Goal: Task Accomplishment & Management: Complete application form

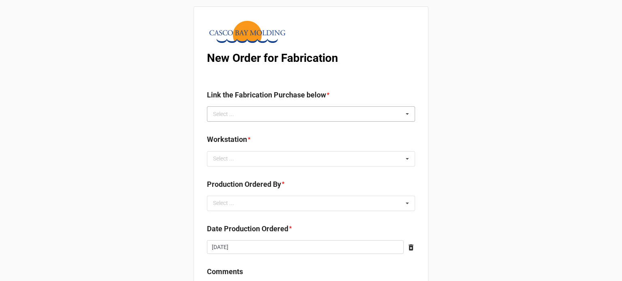
click at [262, 116] on div "Select ... No results found." at bounding box center [311, 113] width 208 height 15
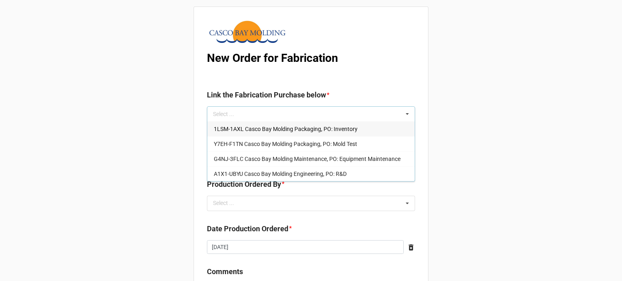
click at [340, 128] on span "1LSM-1AXL Casco Bay Molding Packaging, PO: Inventory" at bounding box center [286, 129] width 144 height 6
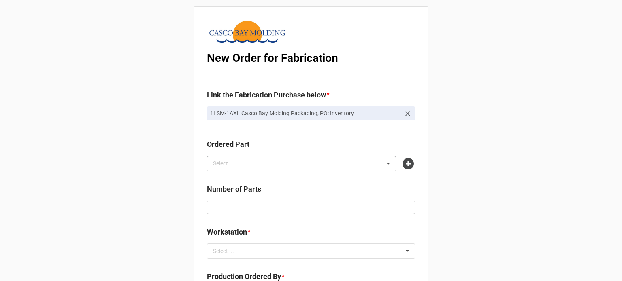
click at [269, 167] on div "Select ... No results found." at bounding box center [301, 163] width 189 height 15
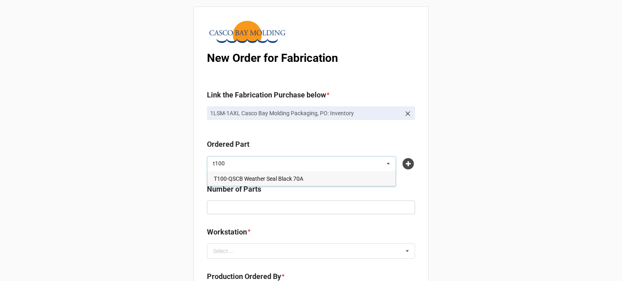
type input "t100"
click at [266, 178] on span "T100-QSCB Weather Seal Black 70A" at bounding box center [258, 179] width 89 height 6
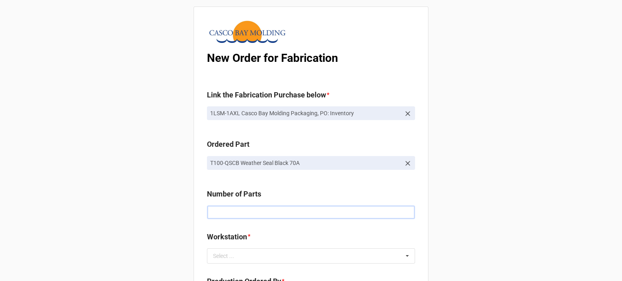
click at [227, 214] on input "text" at bounding box center [311, 213] width 208 height 14
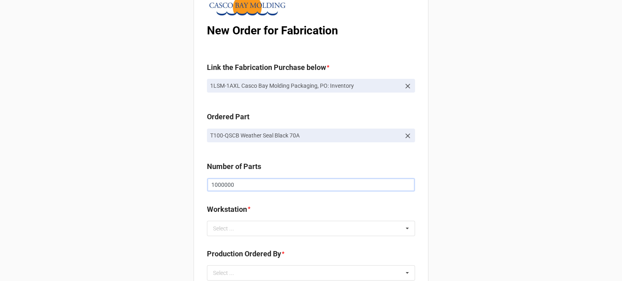
scroll to position [81, 0]
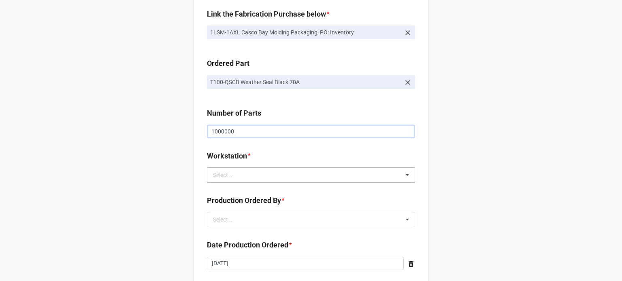
type input "1000000"
click at [258, 172] on div "Select ... No results found." at bounding box center [311, 175] width 208 height 15
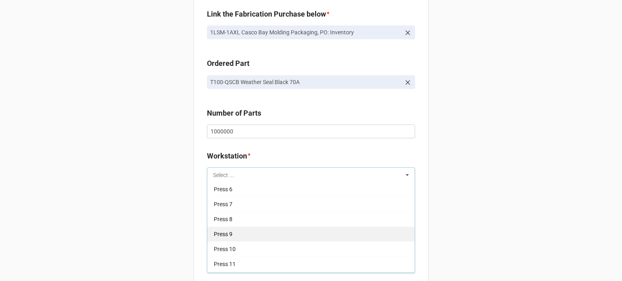
scroll to position [118, 0]
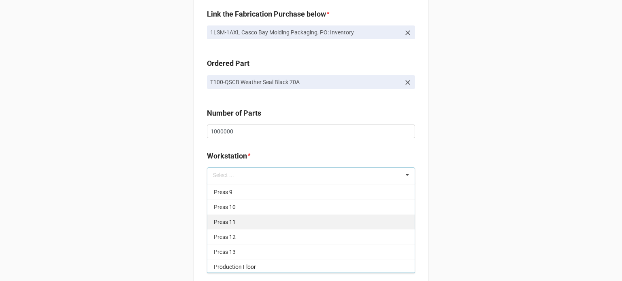
click at [250, 221] on div "Press 11" at bounding box center [310, 222] width 207 height 15
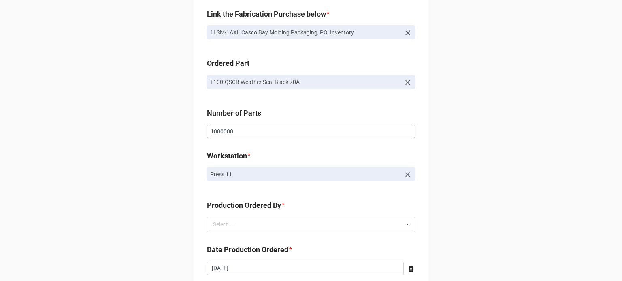
scroll to position [202, 0]
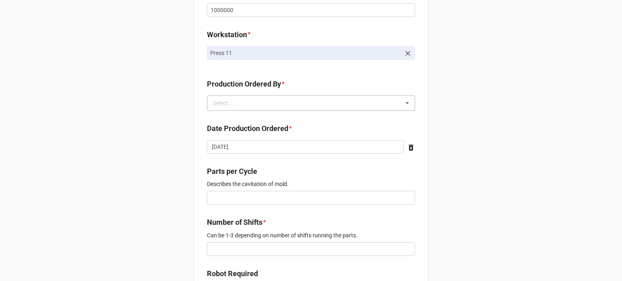
click at [272, 106] on div "Select ... No results found." at bounding box center [311, 103] width 208 height 15
click at [254, 124] on div "[PERSON_NAME]" at bounding box center [310, 118] width 207 height 15
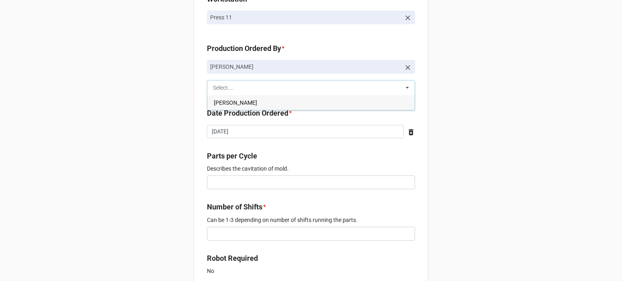
scroll to position [283, 0]
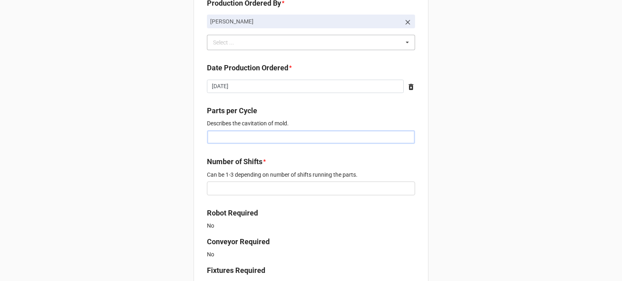
click at [249, 138] on input "text" at bounding box center [311, 137] width 208 height 14
type input "37"
click at [254, 190] on input "text" at bounding box center [311, 189] width 208 height 14
type input "3"
click at [166, 185] on div "New Order for Fabrication Link the Fabrication Purchase below * 1LSM-1AXL Casco…" at bounding box center [311, 233] width 622 height 1033
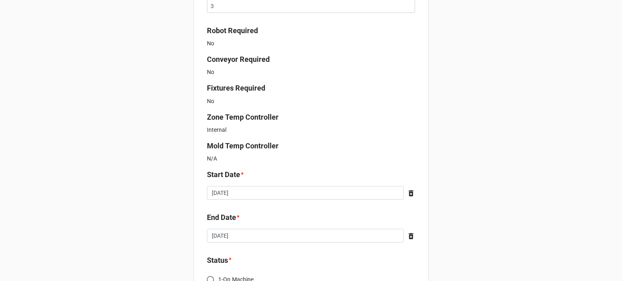
scroll to position [486, 0]
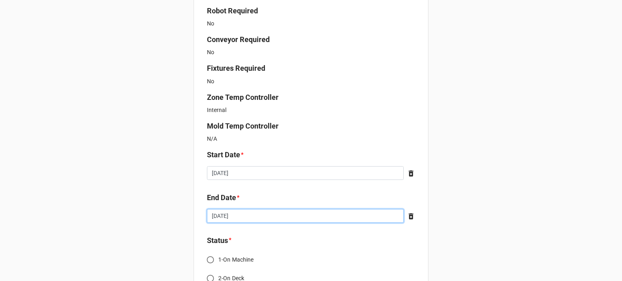
click at [267, 217] on input "[DATE]" at bounding box center [305, 216] width 197 height 14
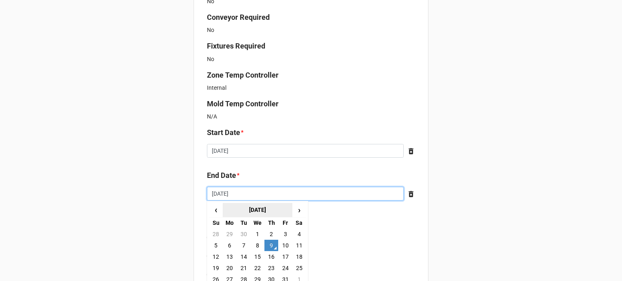
scroll to position [526, 0]
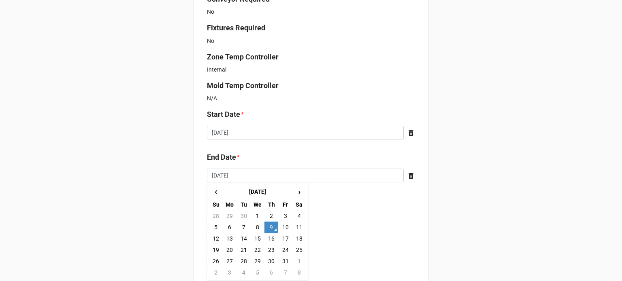
click at [268, 257] on td "30" at bounding box center [271, 261] width 14 height 11
type input "[DATE]"
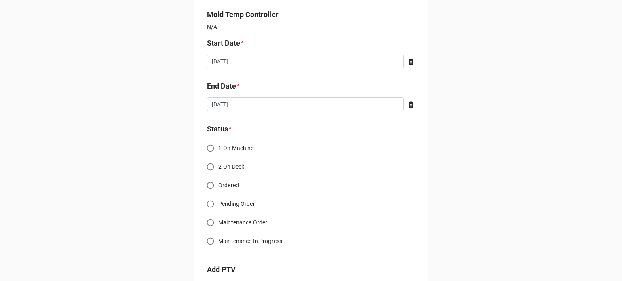
scroll to position [648, 0]
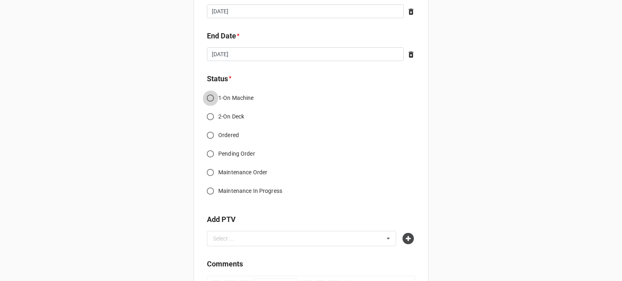
click at [207, 95] on input "1-On Machine" at bounding box center [210, 98] width 16 height 16
radio input "true"
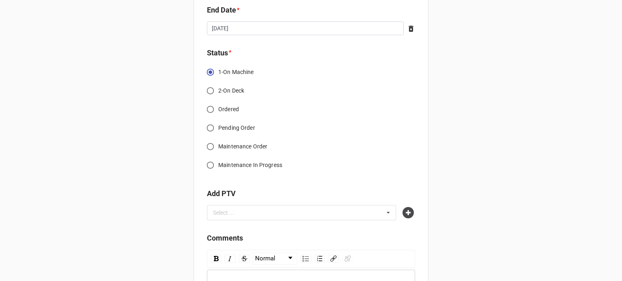
scroll to position [688, 0]
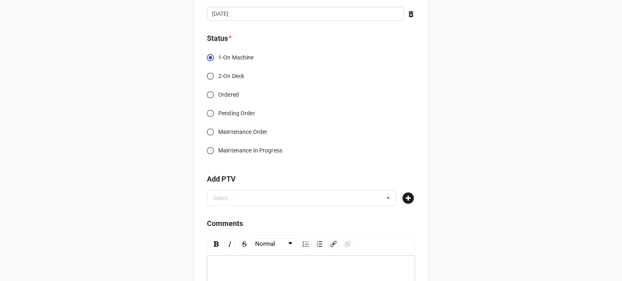
click at [403, 199] on icon at bounding box center [407, 198] width 11 height 11
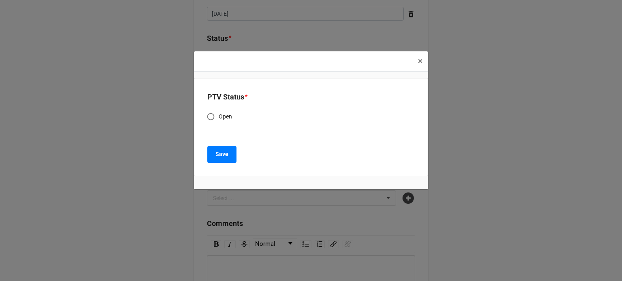
click at [225, 121] on span "Open" at bounding box center [226, 117] width 14 height 9
click at [219, 121] on input "Open" at bounding box center [211, 117] width 16 height 16
radio input "true"
click at [218, 155] on b "Save" at bounding box center [221, 154] width 13 height 9
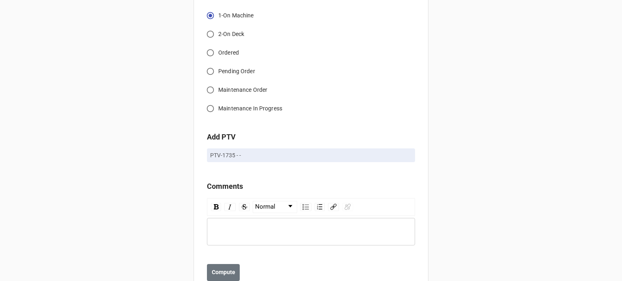
scroll to position [756, 0]
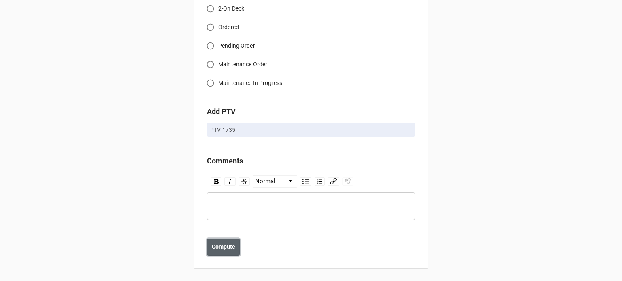
click at [219, 244] on b "Compute" at bounding box center [223, 247] width 23 height 9
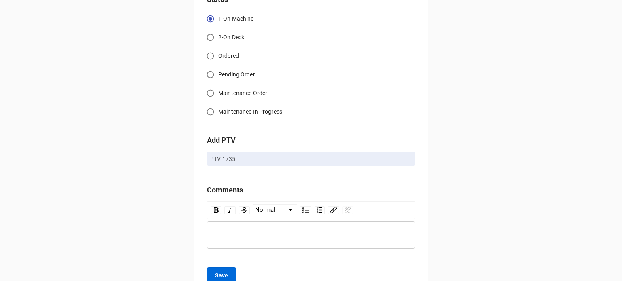
scroll to position [785, 0]
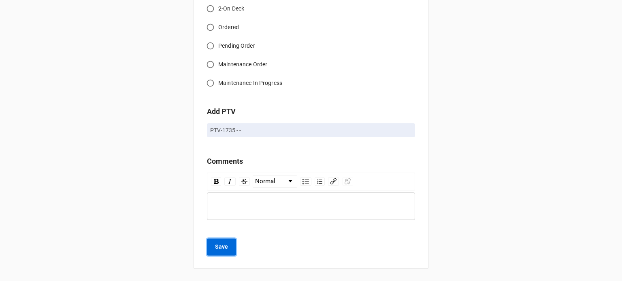
click at [217, 252] on button "Save" at bounding box center [221, 247] width 29 height 17
